Goal: Information Seeking & Learning: Learn about a topic

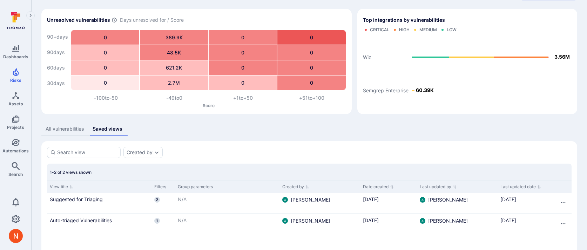
scroll to position [43, 0]
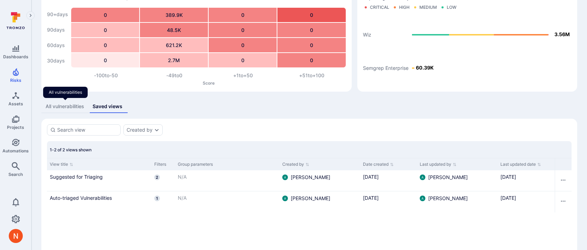
click at [61, 109] on div "All vulnerabilities" at bounding box center [65, 106] width 39 height 7
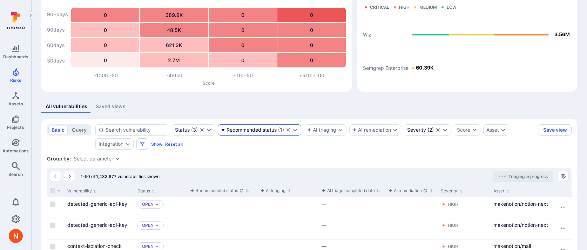
click at [232, 128] on div "Recommended status" at bounding box center [249, 130] width 56 height 6
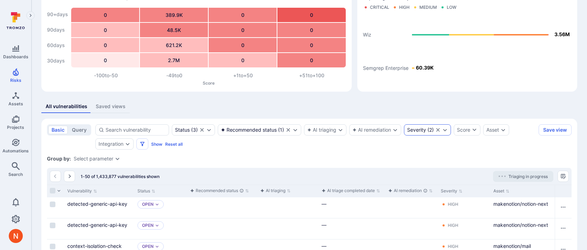
click at [410, 127] on div "Severity" at bounding box center [416, 130] width 19 height 6
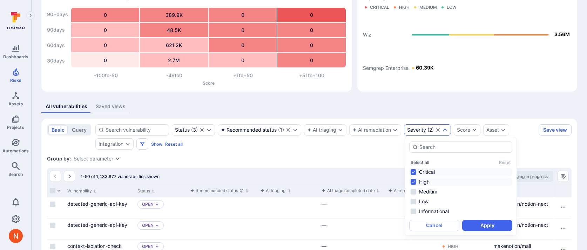
click at [417, 102] on div "All vulnerabilities Saved views" at bounding box center [309, 106] width 536 height 13
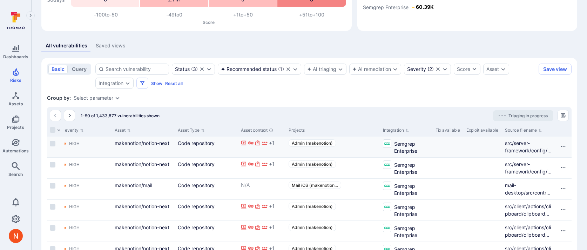
scroll to position [184, 0]
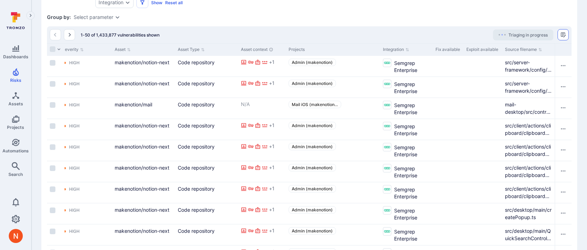
click at [565, 38] on button "Manage columns" at bounding box center [562, 34] width 11 height 11
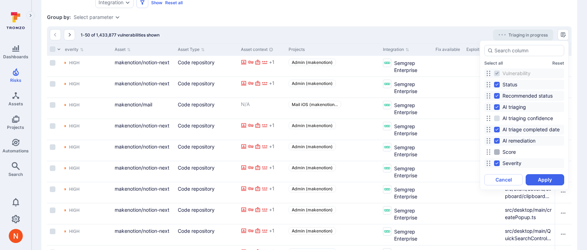
click at [506, 152] on span "Score" at bounding box center [508, 151] width 13 height 7
click at [499, 152] on input "Score" at bounding box center [497, 152] width 6 height 6
checkbox input "true"
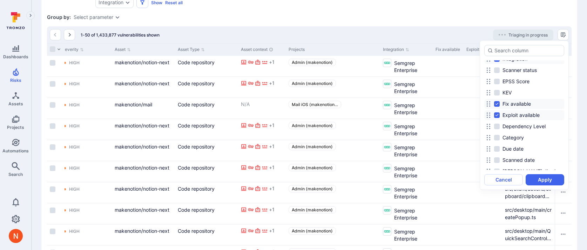
scroll to position [165, 0]
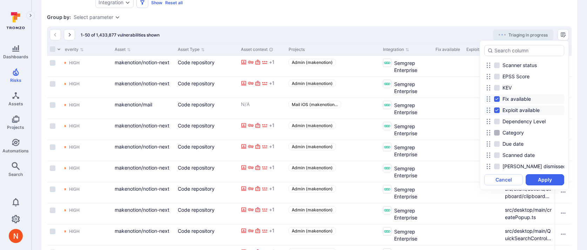
click at [513, 135] on span "Category" at bounding box center [512, 132] width 21 height 7
click at [499, 135] on input "Category" at bounding box center [497, 133] width 6 height 6
checkbox input "true"
click at [541, 178] on button "Apply" at bounding box center [544, 179] width 39 height 11
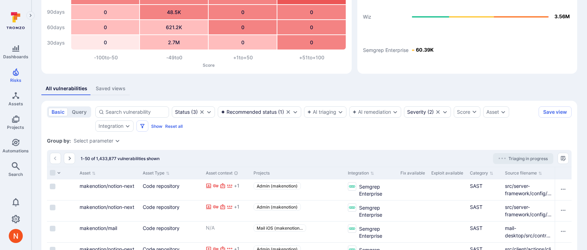
scroll to position [62, 0]
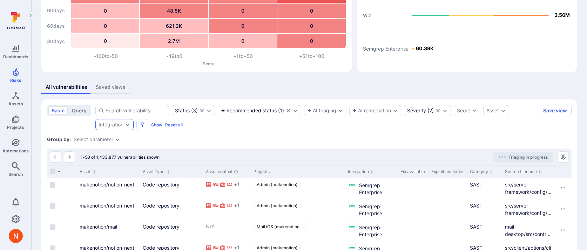
click at [122, 119] on div "Integration" at bounding box center [114, 124] width 38 height 11
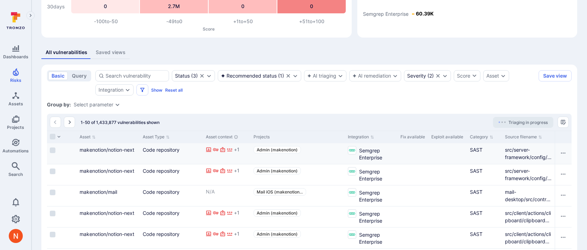
scroll to position [103, 0]
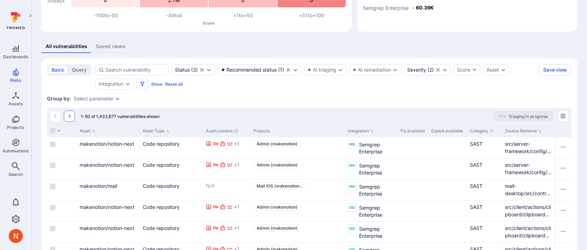
click at [67, 115] on icon "Go to the next page" at bounding box center [70, 116] width 6 height 6
click at [56, 117] on icon "Go to the previous page" at bounding box center [56, 116] width 6 height 6
click at [108, 98] on div "Select parameter" at bounding box center [94, 99] width 40 height 6
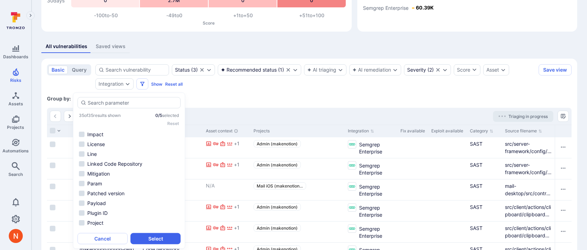
scroll to position [95, 0]
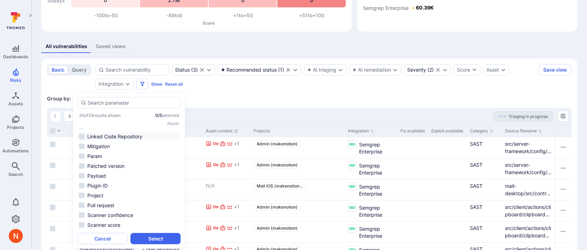
click at [112, 133] on li "Linked Code Repository" at bounding box center [128, 136] width 103 height 8
click at [145, 237] on button "Select" at bounding box center [155, 237] width 50 height 11
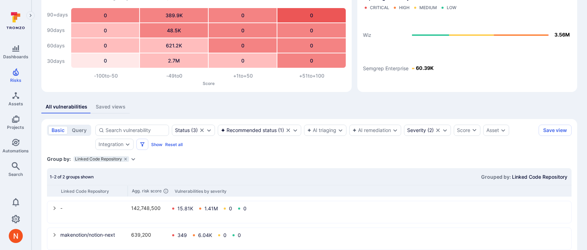
scroll to position [58, 0]
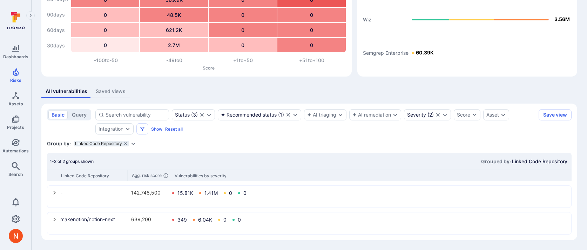
click at [55, 219] on icon "select group" at bounding box center [55, 219] width 6 height 6
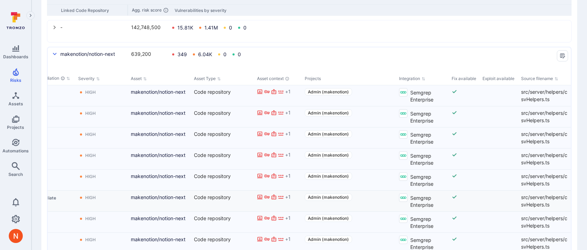
scroll to position [0, 0]
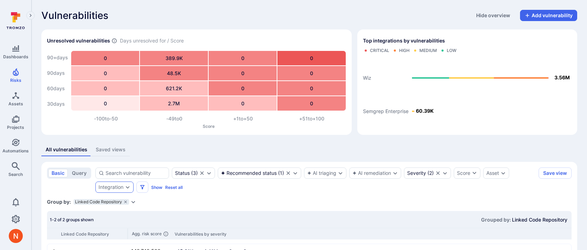
click at [128, 186] on icon "Expand dropdown" at bounding box center [128, 187] width 6 height 6
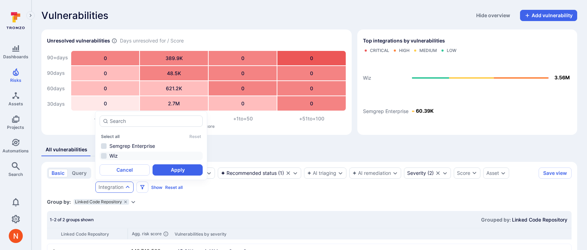
click at [129, 156] on li "Wiz" at bounding box center [151, 155] width 103 height 8
click at [164, 170] on button "Apply" at bounding box center [177, 169] width 50 height 11
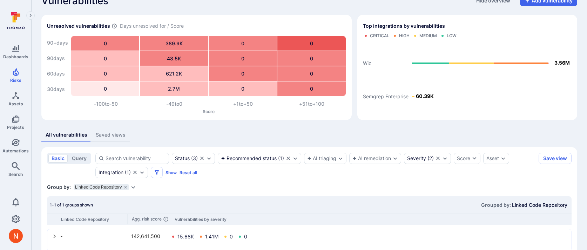
scroll to position [32, 0]
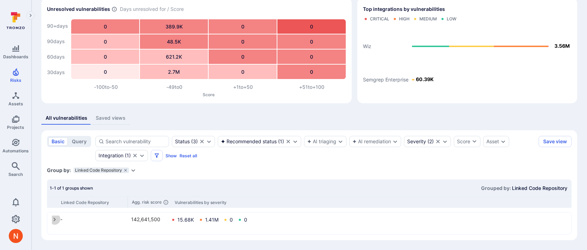
click at [53, 216] on button "select group" at bounding box center [54, 218] width 11 height 11
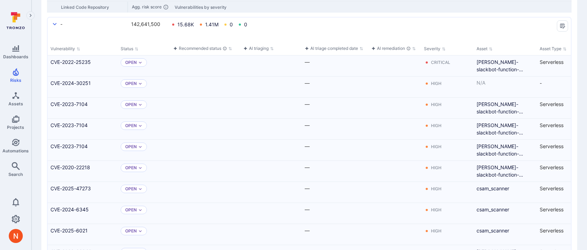
scroll to position [156, 0]
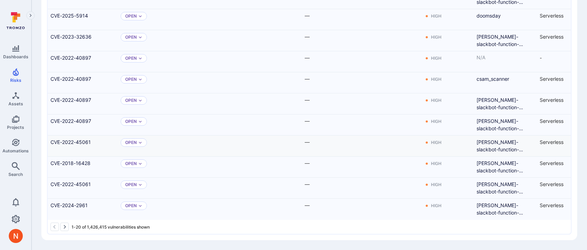
drag, startPoint x: 77, startPoint y: 132, endPoint x: 77, endPoint y: 137, distance: 4.6
click at [77, 137] on div "CVE-2022-45061" at bounding box center [83, 145] width 70 height 21
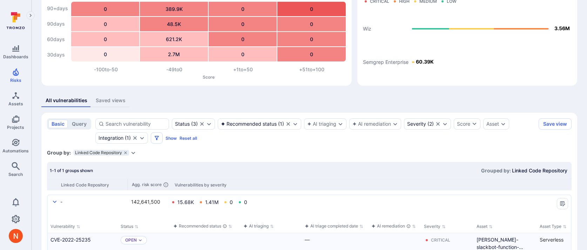
scroll to position [68, 0]
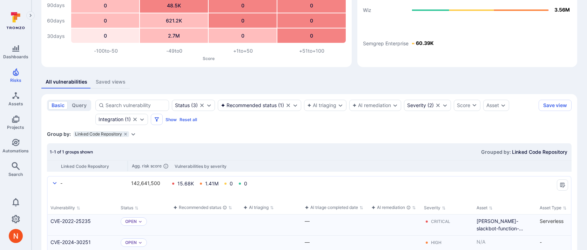
click at [55, 183] on icon "select group" at bounding box center [55, 183] width 4 height 2
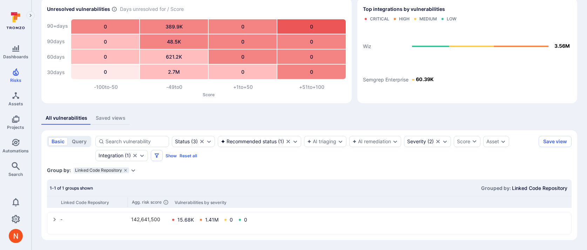
scroll to position [32, 0]
click at [135, 154] on icon "Clear selection" at bounding box center [135, 155] width 6 height 6
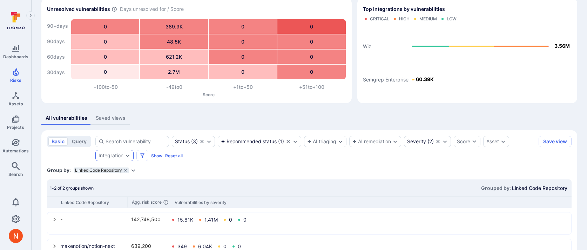
scroll to position [58, 0]
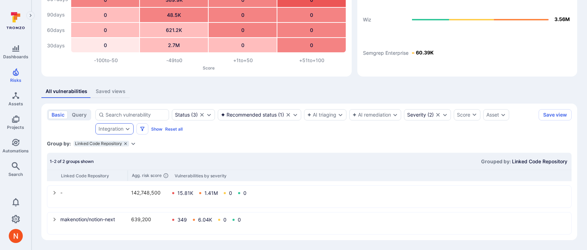
click at [124, 145] on icon "grouping parameters" at bounding box center [125, 143] width 4 height 4
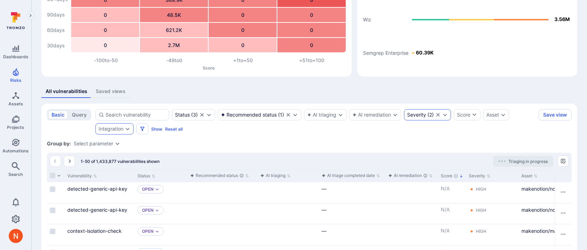
click at [438, 115] on icon "Clear selection" at bounding box center [438, 115] width 4 height 4
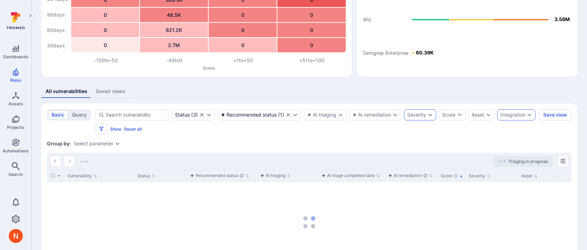
click at [103, 148] on section "basic query Status ( 3 ) Recommended status ( 1 ) AI triaging AI remediation Se…" at bounding box center [309, 198] width 536 height 191
click at [103, 144] on div "Select parameter" at bounding box center [94, 144] width 40 height 6
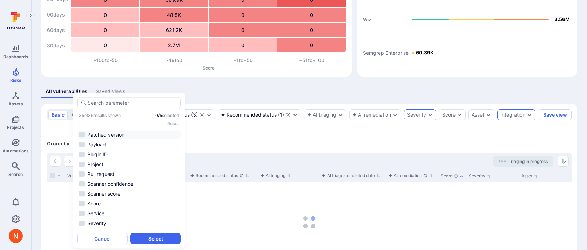
scroll to position [86, 0]
click at [122, 147] on li "Linked Code Repository" at bounding box center [128, 145] width 103 height 8
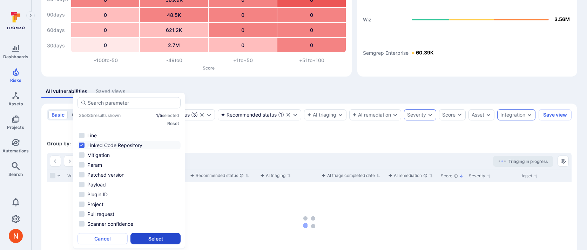
click at [162, 239] on button "Select" at bounding box center [155, 237] width 50 height 11
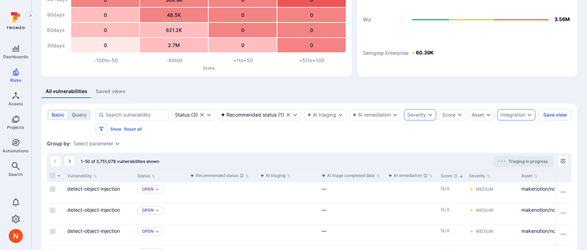
click at [118, 144] on icon "Expand dropdown" at bounding box center [118, 144] width 6 height 6
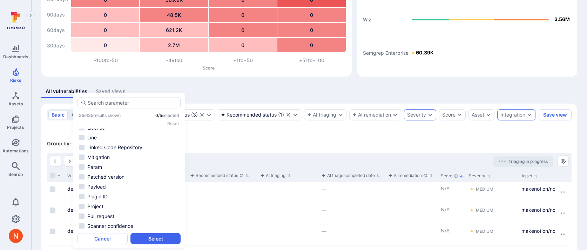
scroll to position [75, 0]
click at [124, 155] on li "Linked Code Repository" at bounding box center [128, 156] width 103 height 8
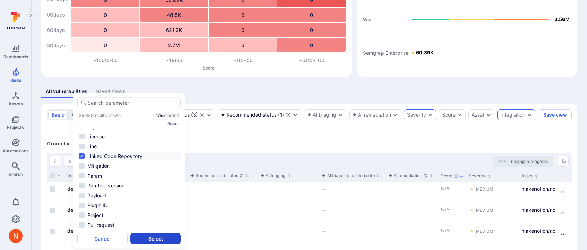
click at [145, 237] on button "Select" at bounding box center [155, 237] width 50 height 11
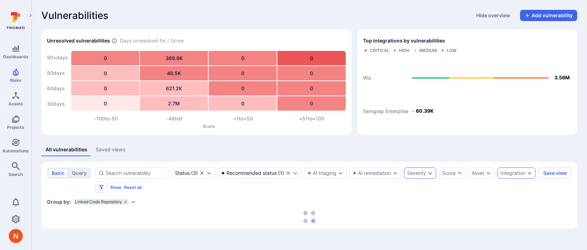
click at [500, 176] on div "Integration" at bounding box center [512, 173] width 25 height 6
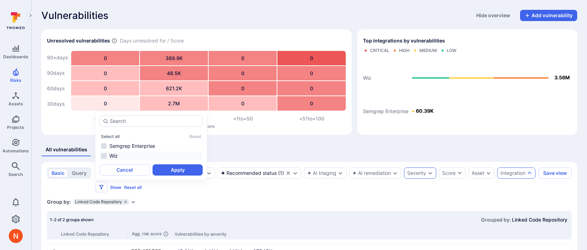
click at [124, 158] on li "Wiz" at bounding box center [151, 155] width 103 height 8
click at [162, 166] on button "Apply" at bounding box center [177, 169] width 50 height 11
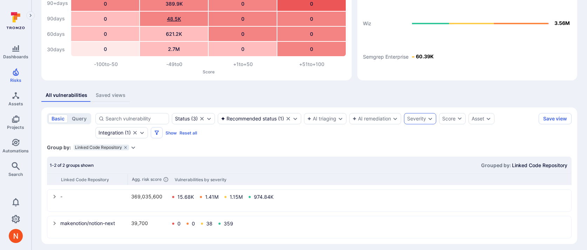
scroll to position [58, 0]
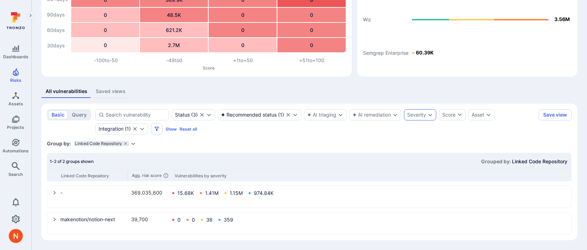
click at [56, 217] on icon "select group" at bounding box center [55, 219] width 6 height 6
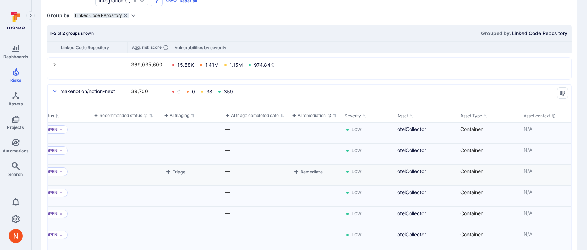
scroll to position [0, 0]
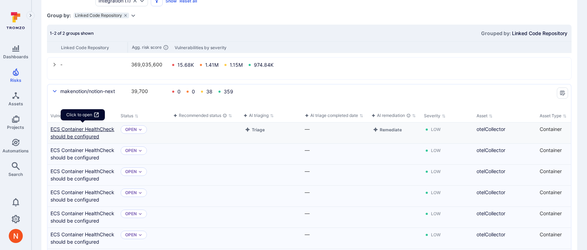
click at [62, 132] on link "ECS Container HealthCheck should be configured" at bounding box center [82, 132] width 64 height 15
